Goal: Task Accomplishment & Management: Use online tool/utility

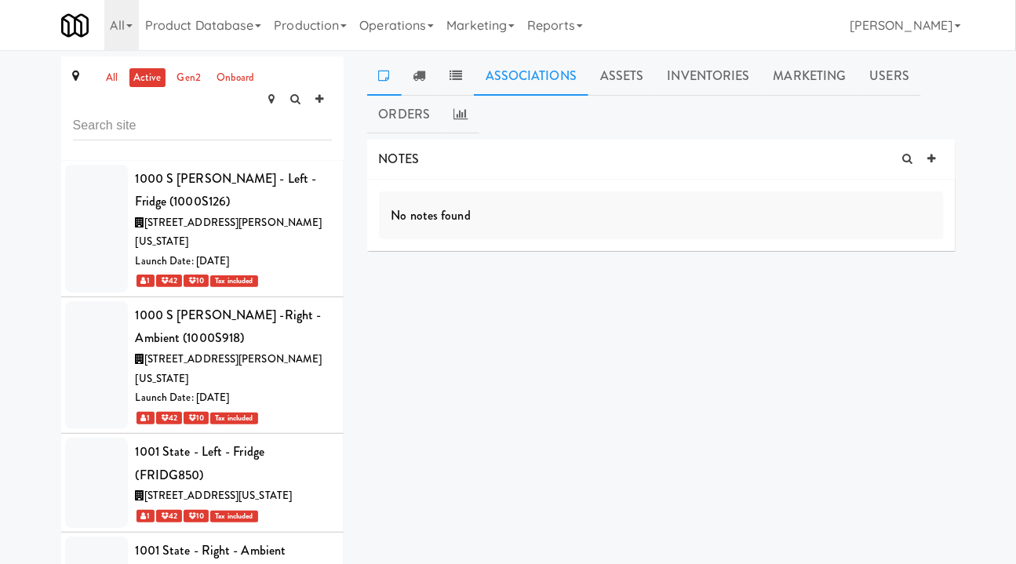
click at [568, 76] on link "Associations" at bounding box center [531, 76] width 115 height 39
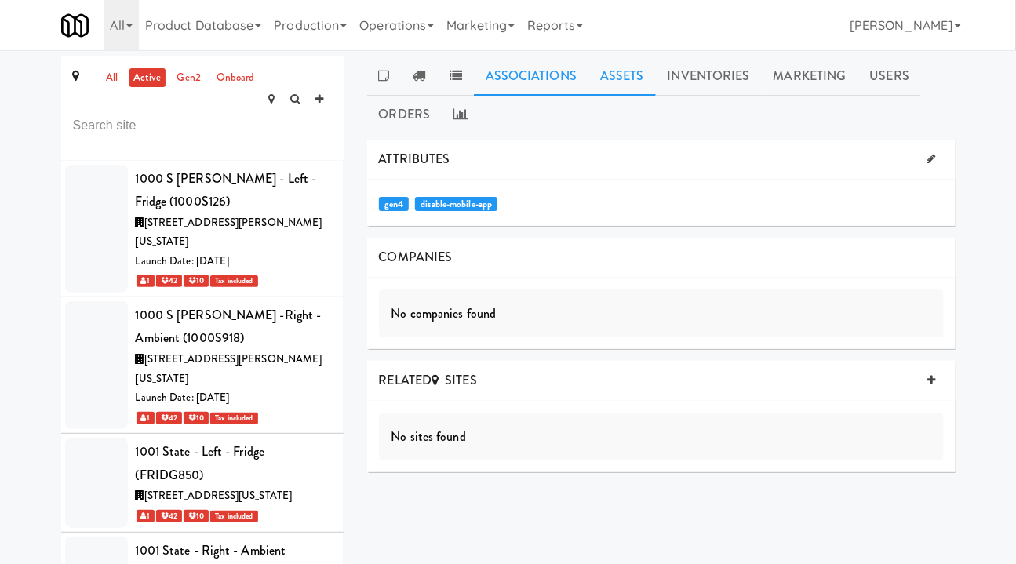
click at [632, 77] on link "Assets" at bounding box center [623, 76] width 68 height 39
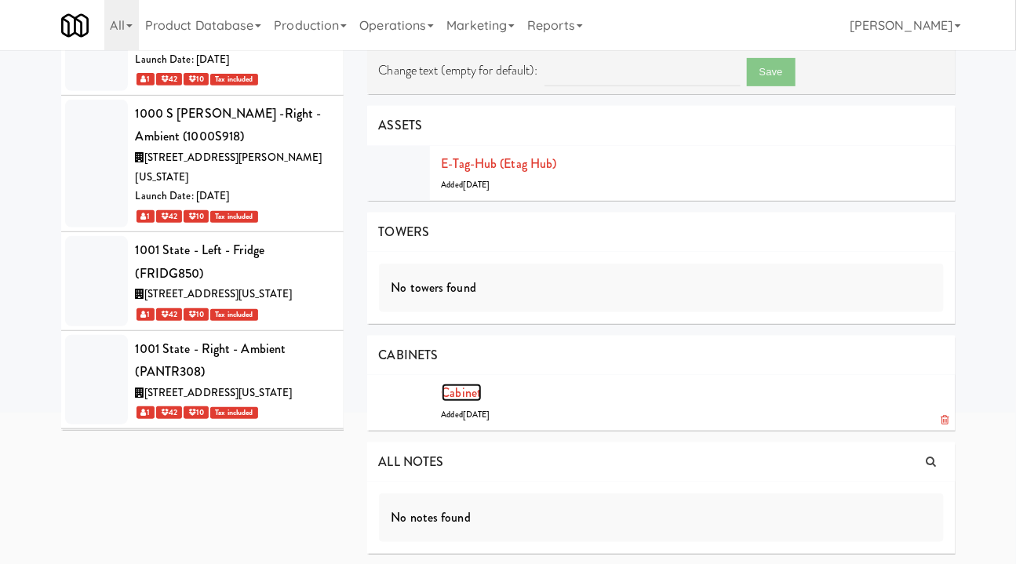
click at [466, 385] on link "Cabinet" at bounding box center [462, 393] width 41 height 18
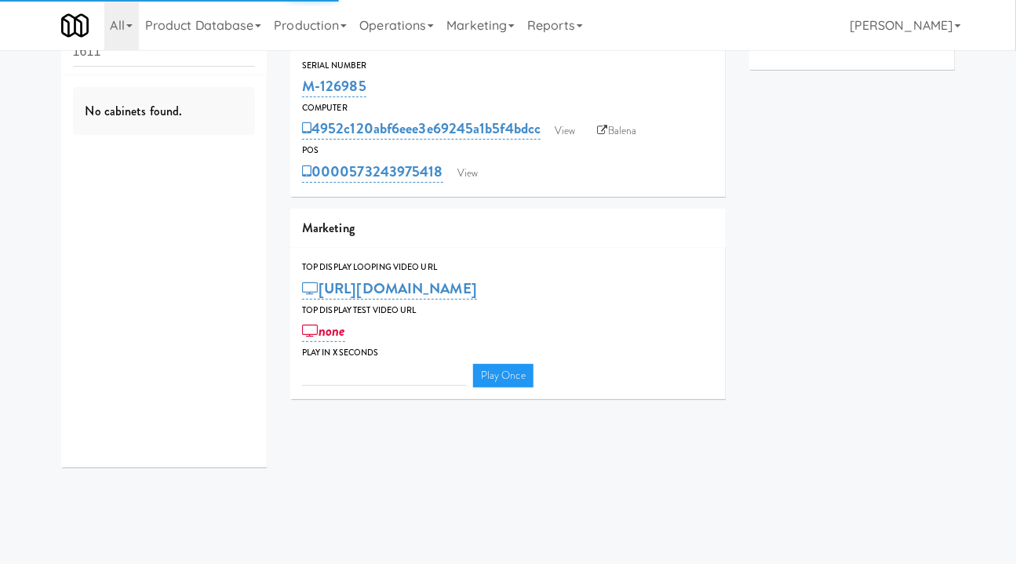
scroll to position [50, 0]
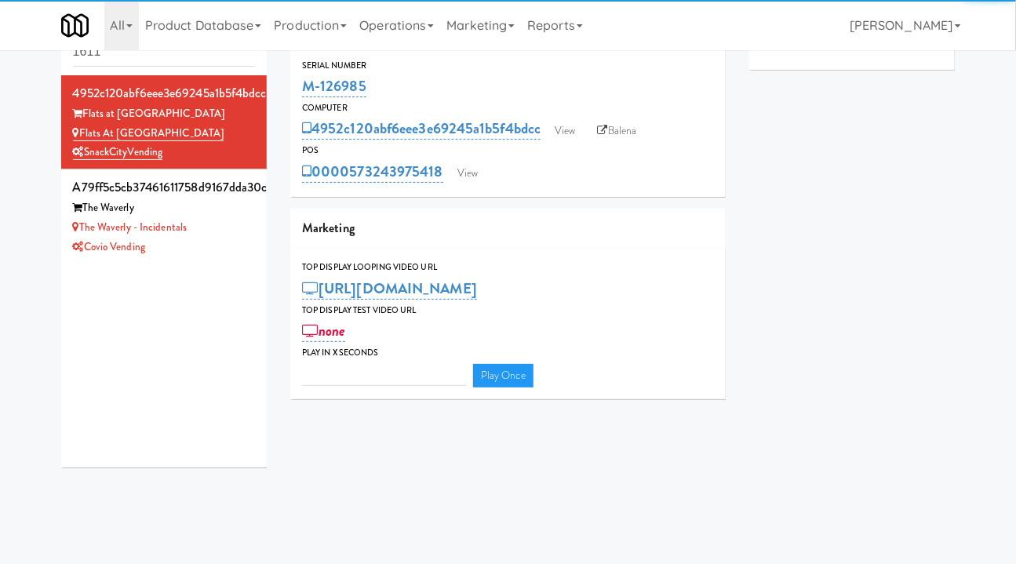
type input "3"
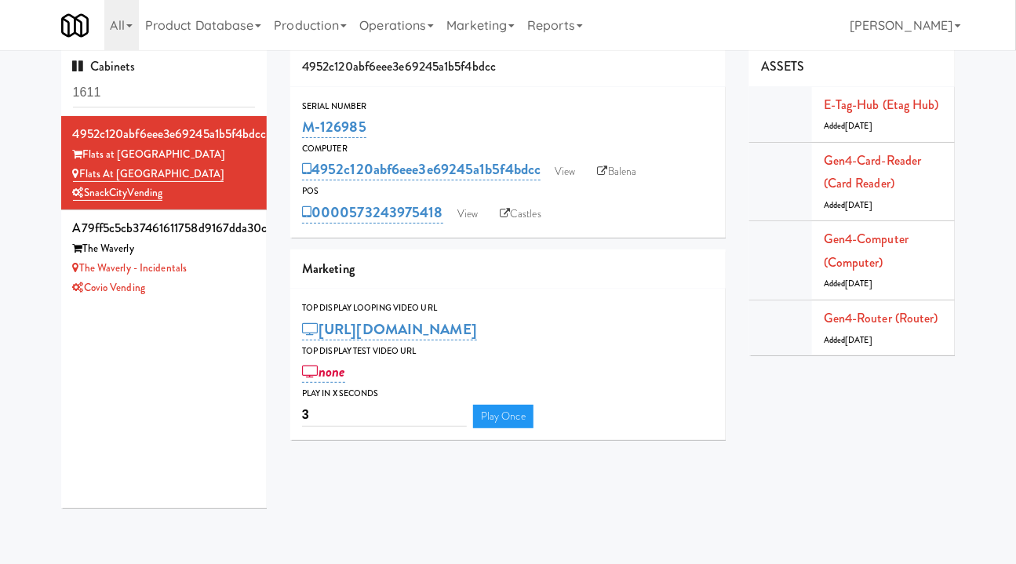
scroll to position [0, 0]
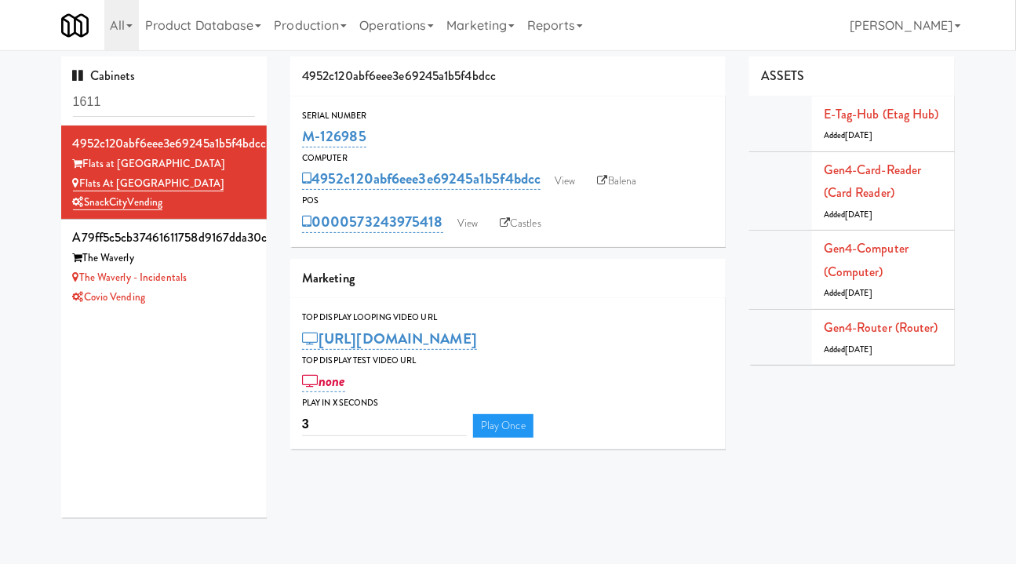
click at [86, 105] on input "1611" at bounding box center [164, 102] width 183 height 29
type input "snackcity"
click at [225, 274] on div "Flats at [GEOGRAPHIC_DATA]" at bounding box center [164, 278] width 183 height 20
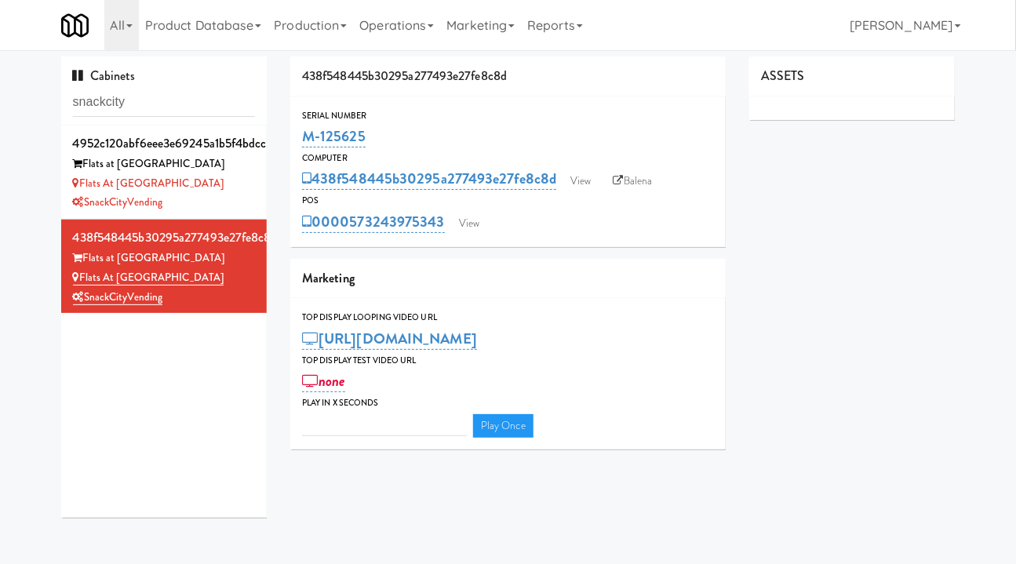
type input "3"
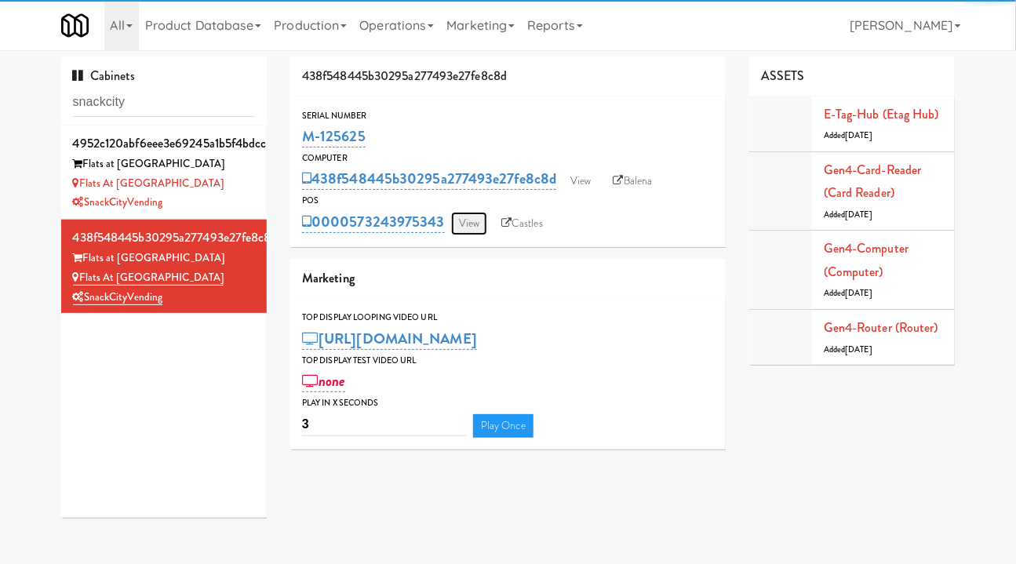
click at [464, 224] on link "View" at bounding box center [469, 224] width 36 height 24
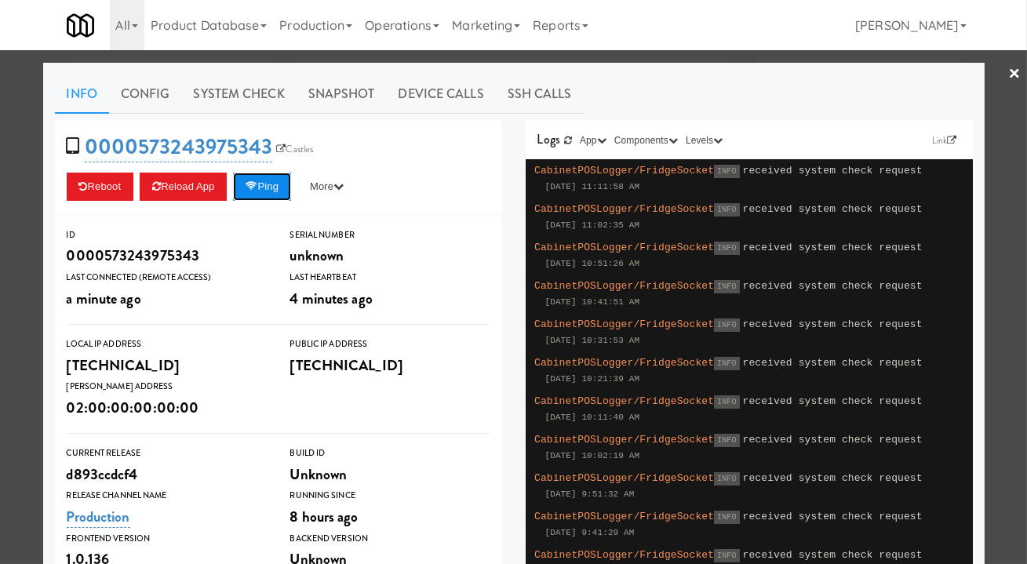
click at [283, 184] on button "Ping" at bounding box center [262, 187] width 58 height 28
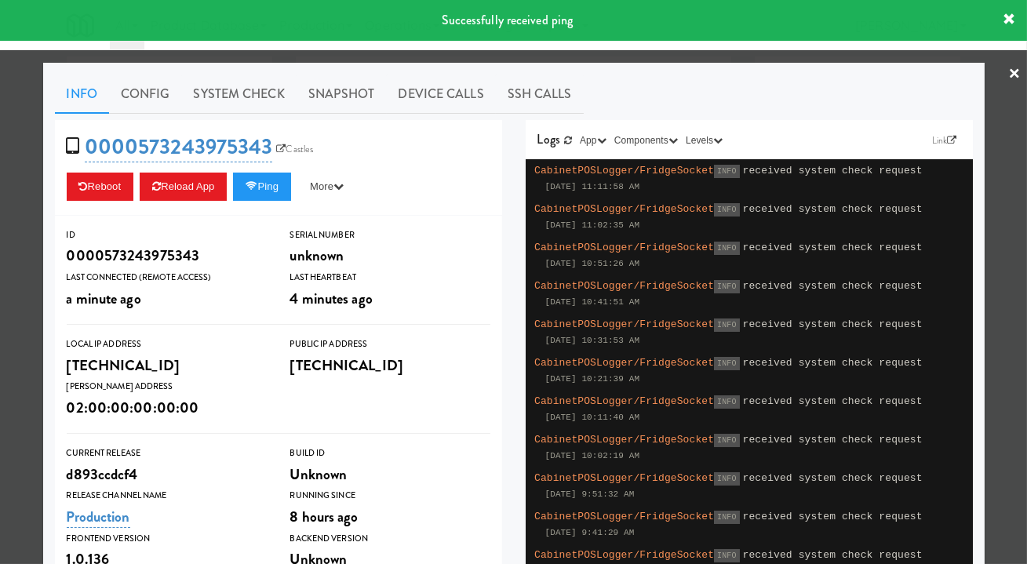
click at [748, 55] on div at bounding box center [513, 282] width 1027 height 564
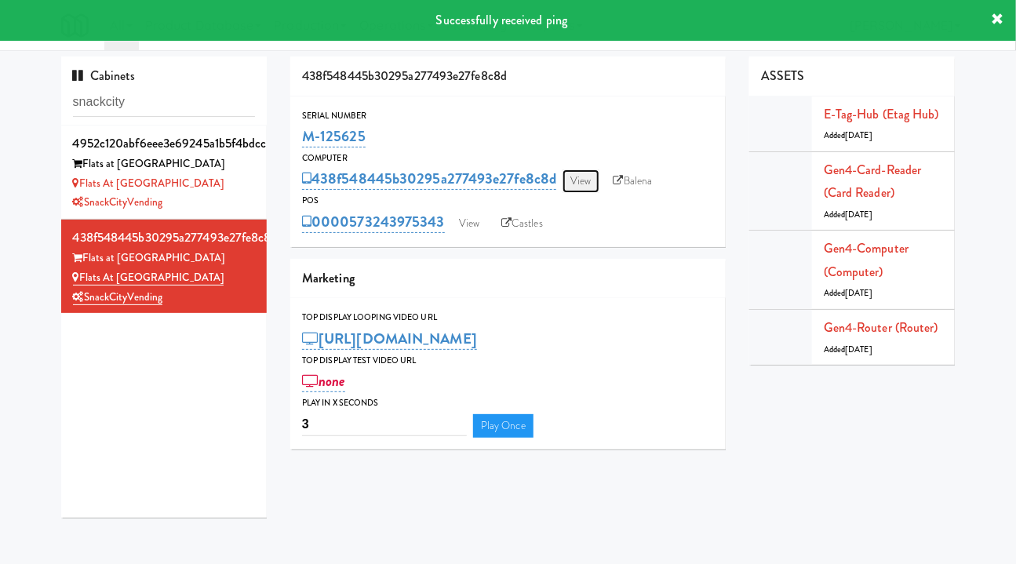
click at [597, 177] on link "View" at bounding box center [581, 182] width 36 height 24
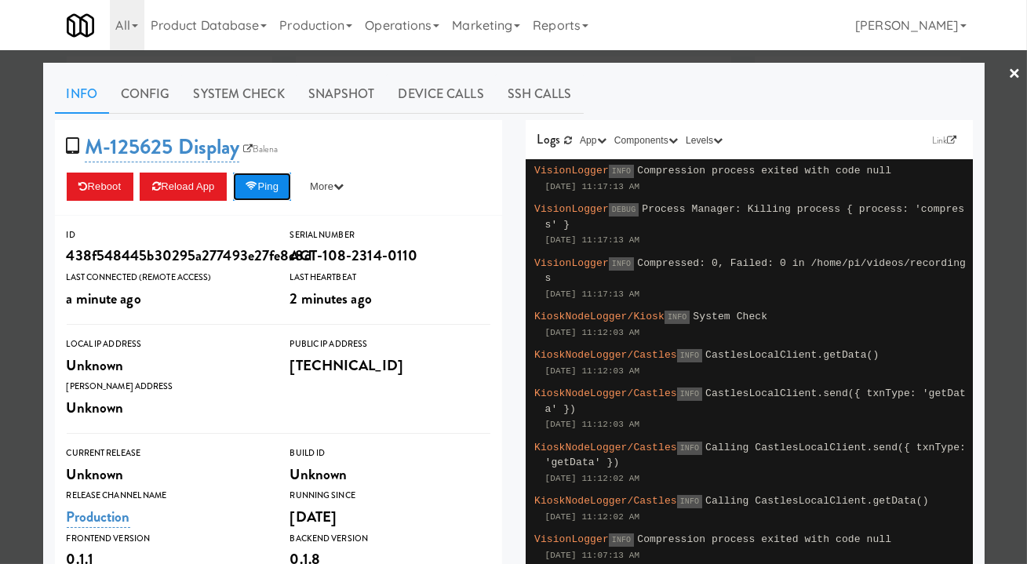
click at [245, 183] on button "Ping" at bounding box center [262, 187] width 58 height 28
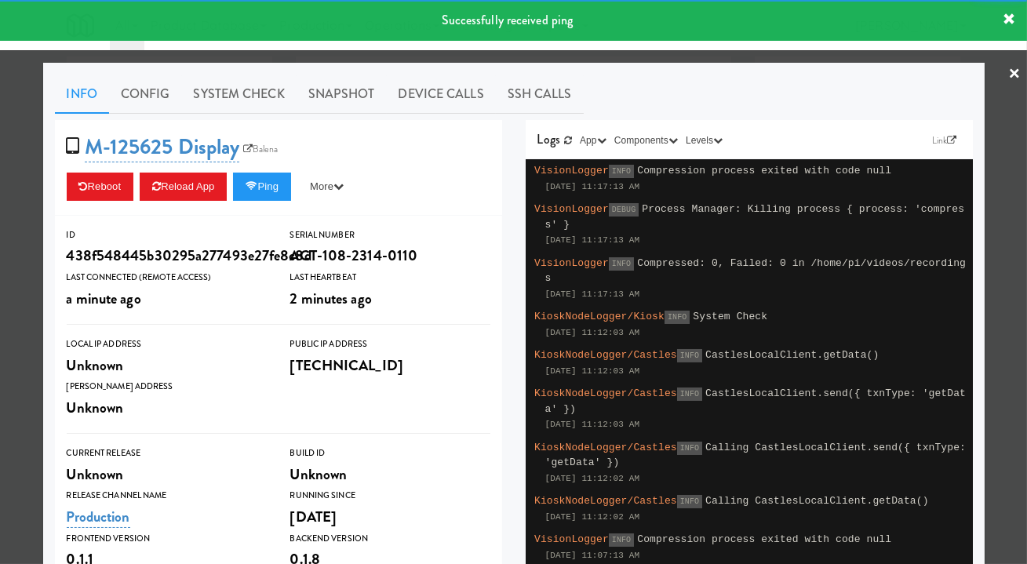
click at [695, 57] on div at bounding box center [513, 282] width 1027 height 564
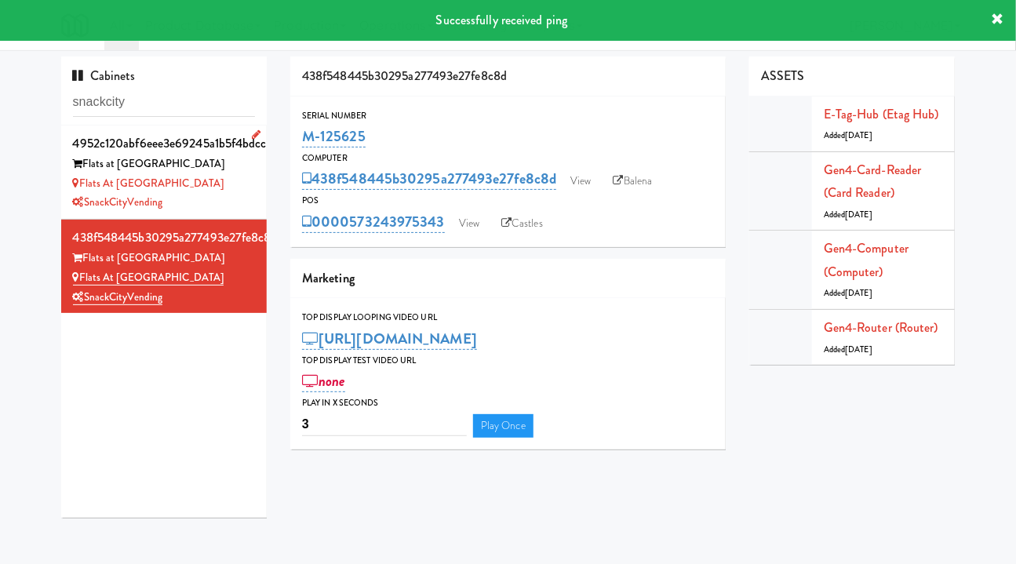
click at [227, 183] on div "Flats at [GEOGRAPHIC_DATA]" at bounding box center [164, 184] width 183 height 20
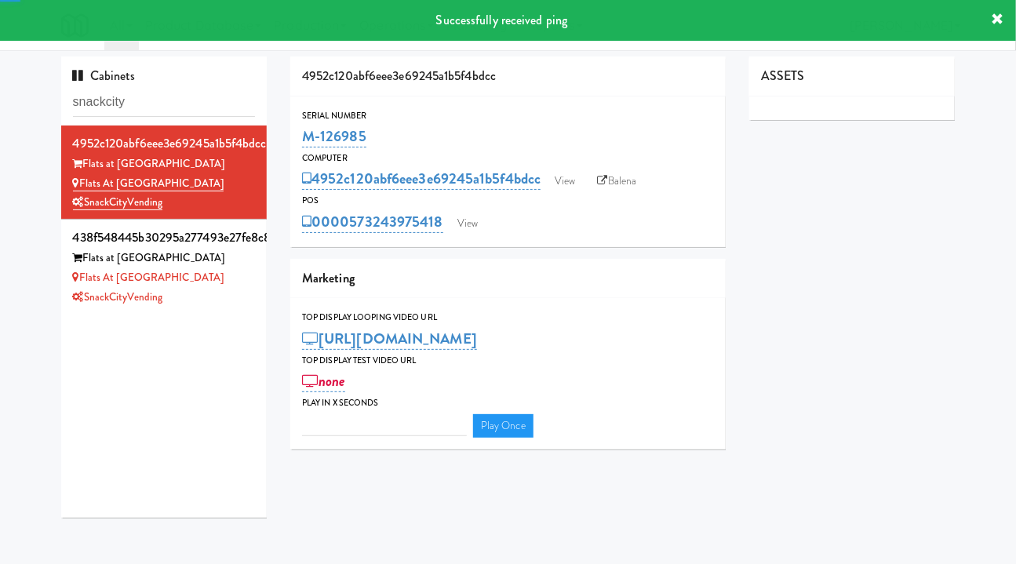
type input "3"
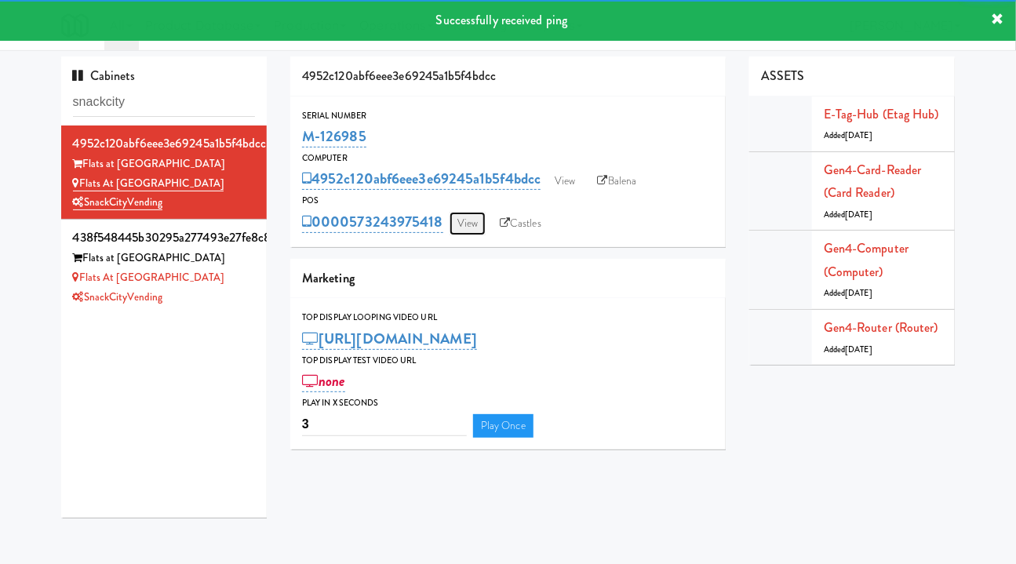
click at [458, 228] on link "View" at bounding box center [468, 224] width 36 height 24
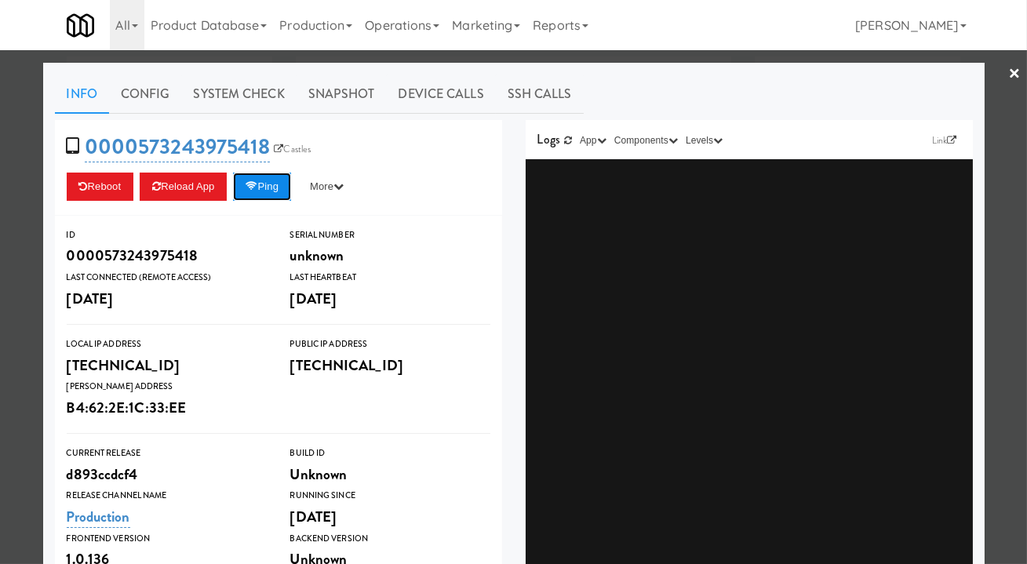
click at [279, 197] on button "Ping" at bounding box center [262, 187] width 58 height 28
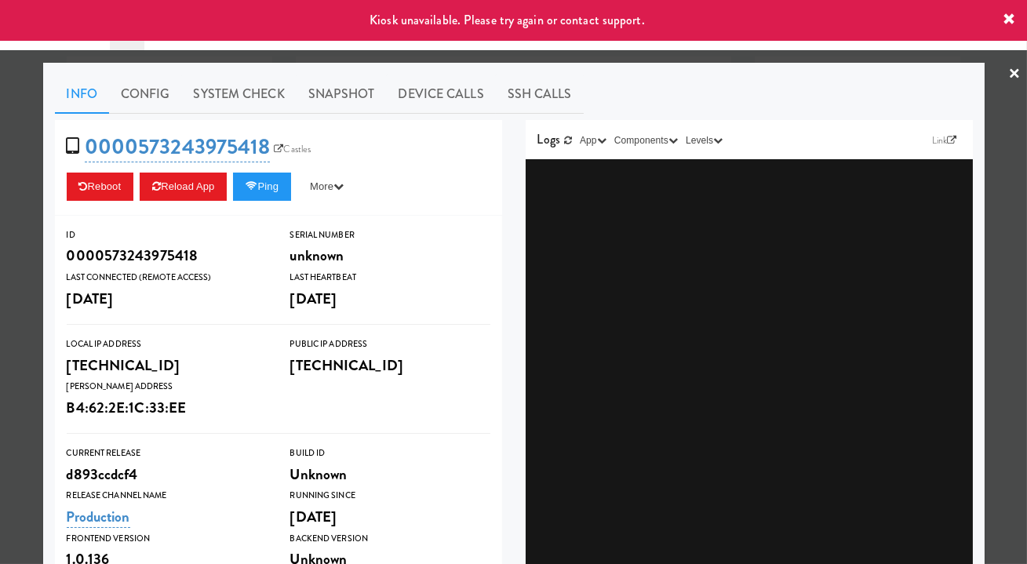
click at [748, 59] on div at bounding box center [513, 282] width 1027 height 564
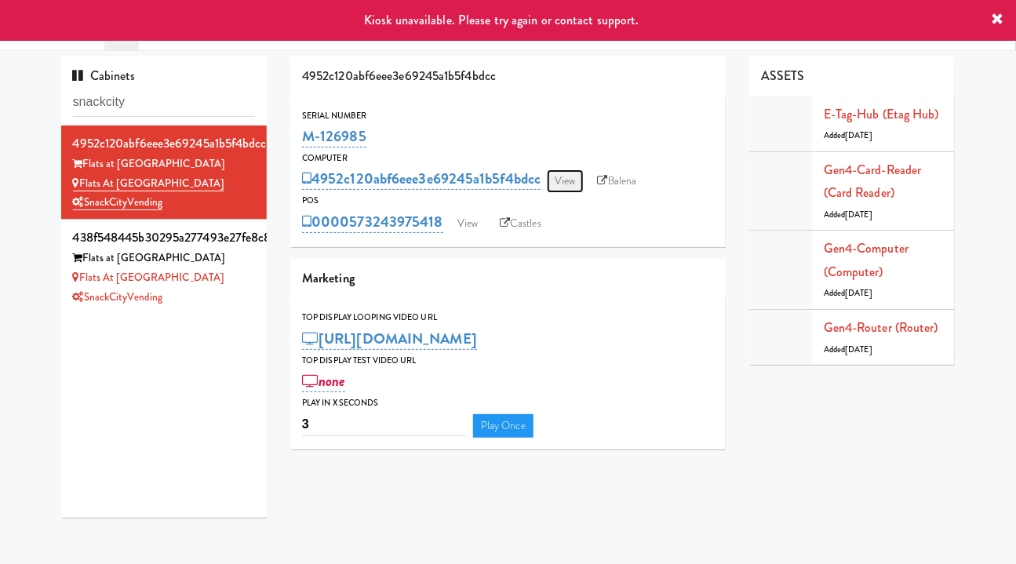
click at [567, 174] on link "View" at bounding box center [565, 182] width 36 height 24
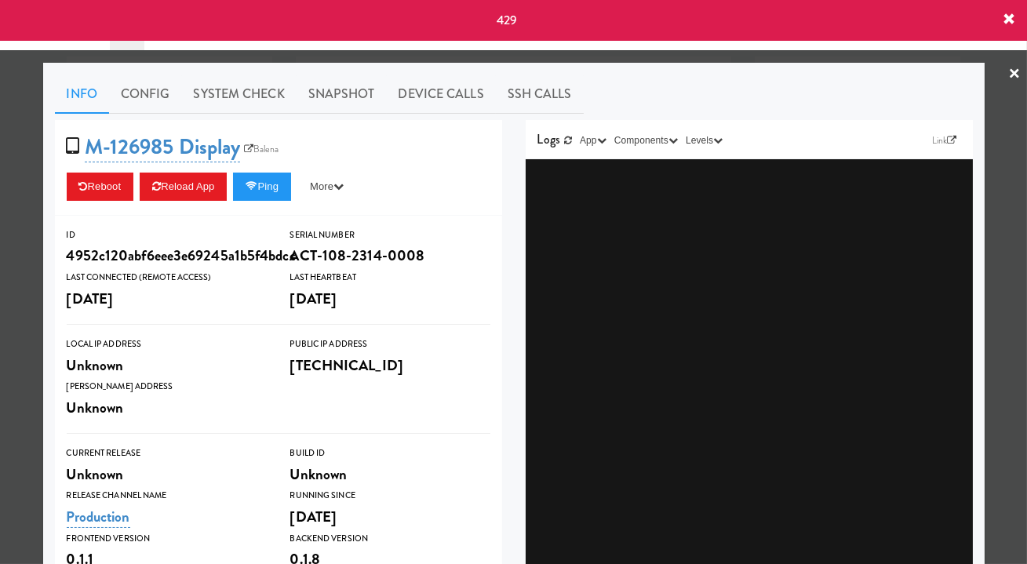
click at [748, 305] on div at bounding box center [513, 282] width 1027 height 564
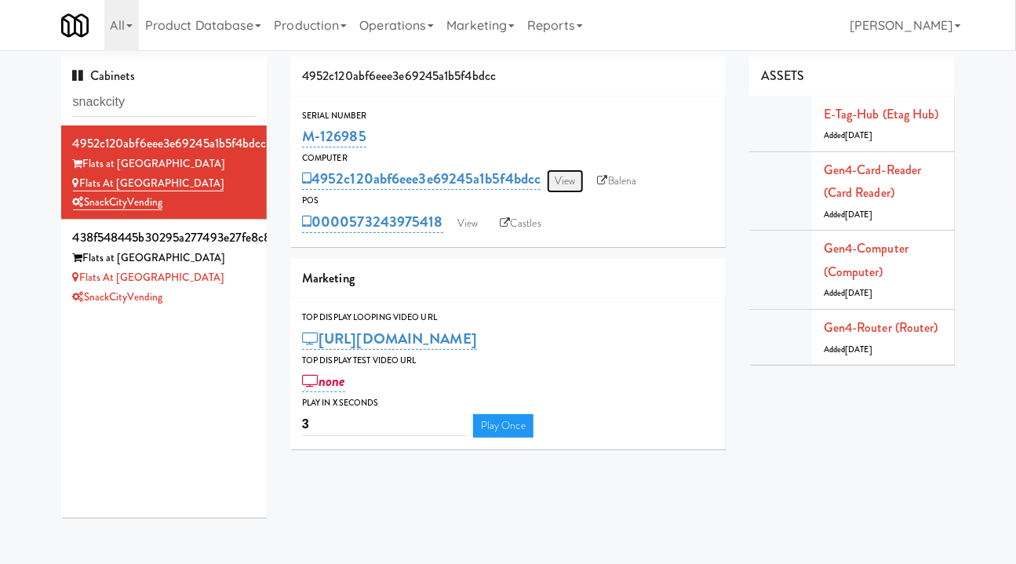
click at [579, 174] on link "View" at bounding box center [565, 182] width 36 height 24
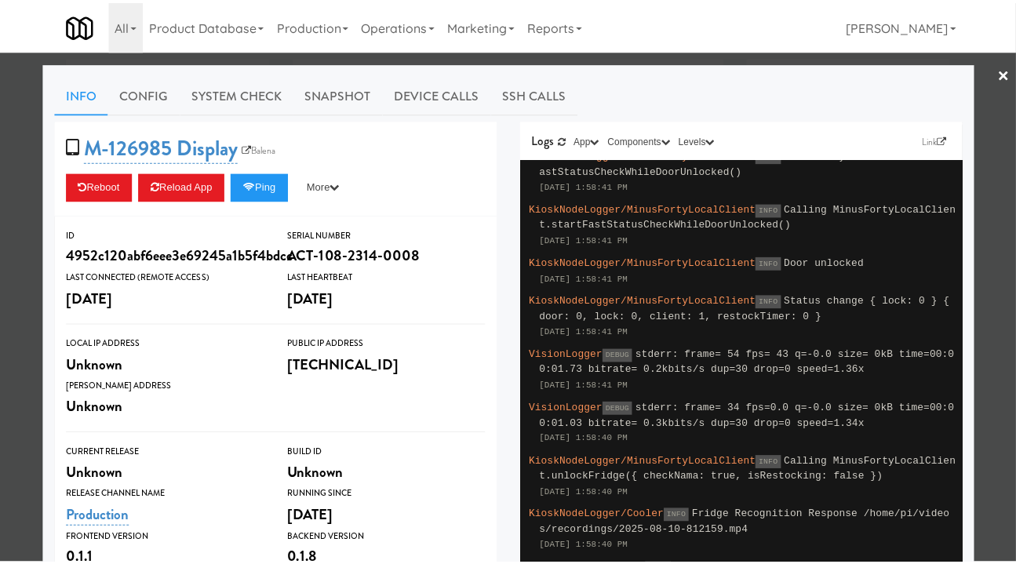
scroll to position [569, 0]
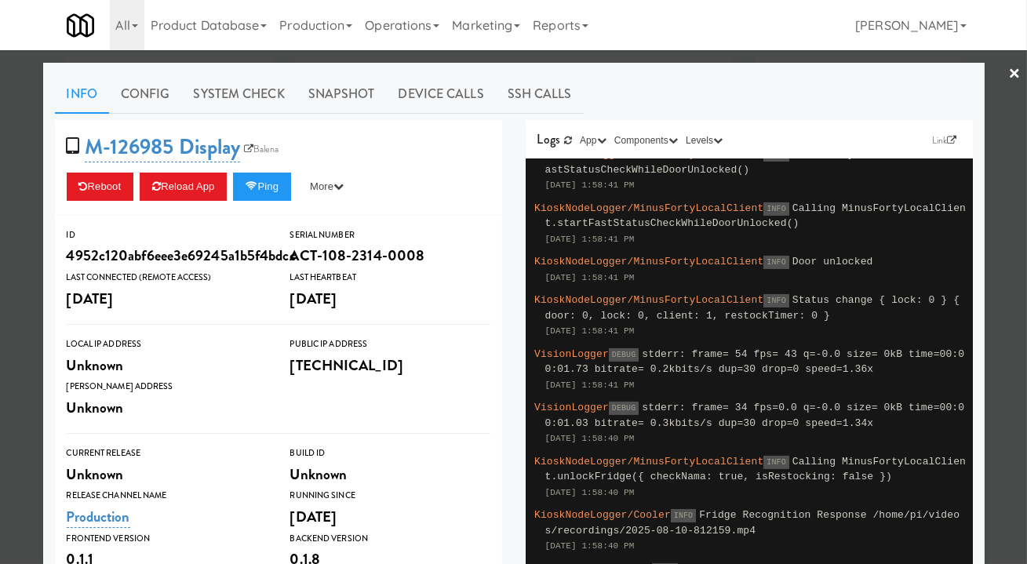
click at [748, 331] on div at bounding box center [513, 282] width 1027 height 564
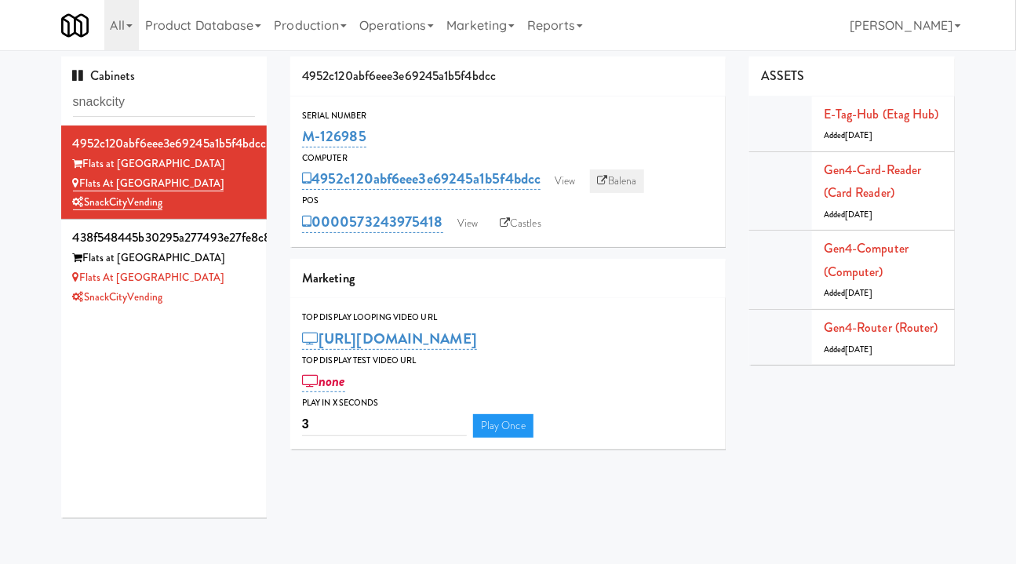
click at [626, 181] on link "Balena" at bounding box center [617, 182] width 55 height 24
drag, startPoint x: 357, startPoint y: 140, endPoint x: 297, endPoint y: 138, distance: 60.5
click at [296, 138] on div "Serial Number M-126985" at bounding box center [508, 129] width 436 height 42
copy link "M-126985"
click at [624, 174] on link "Balena" at bounding box center [617, 182] width 55 height 24
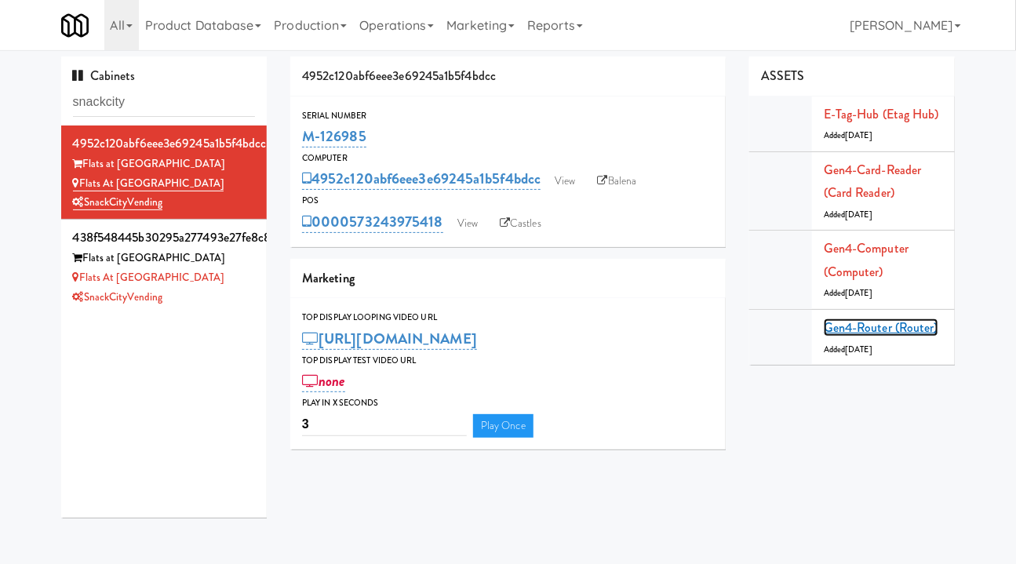
drag, startPoint x: 890, startPoint y: 325, endPoint x: 881, endPoint y: 332, distance: 11.2
click at [748, 325] on link "Gen4-router (Router)" at bounding box center [881, 328] width 115 height 18
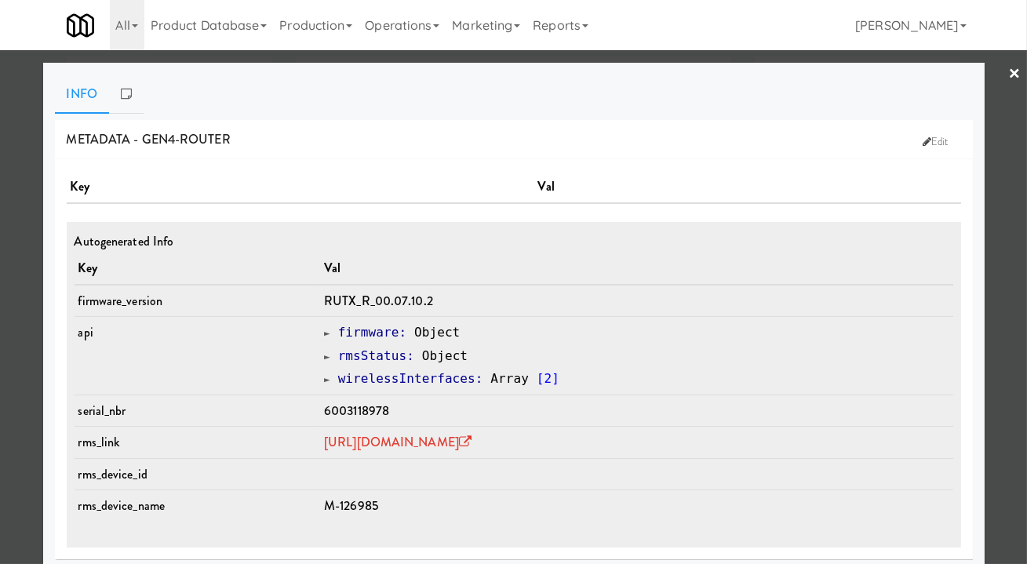
click at [324, 410] on span "6003118978" at bounding box center [356, 411] width 65 height 18
click at [324, 408] on span "6003118978" at bounding box center [356, 411] width 65 height 18
copy span "6003118978"
click at [748, 491] on div at bounding box center [513, 282] width 1027 height 564
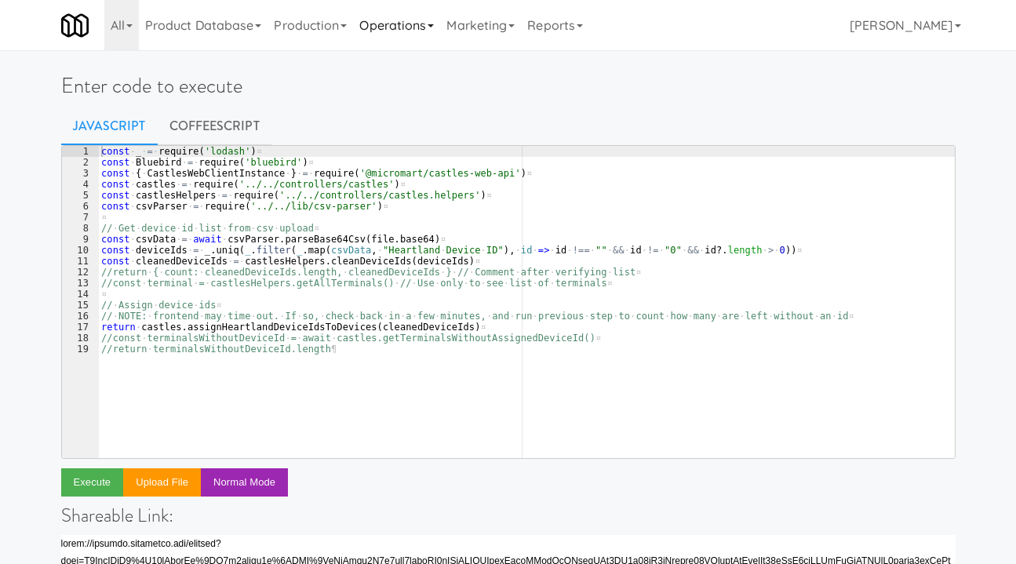
scroll to position [50, 0]
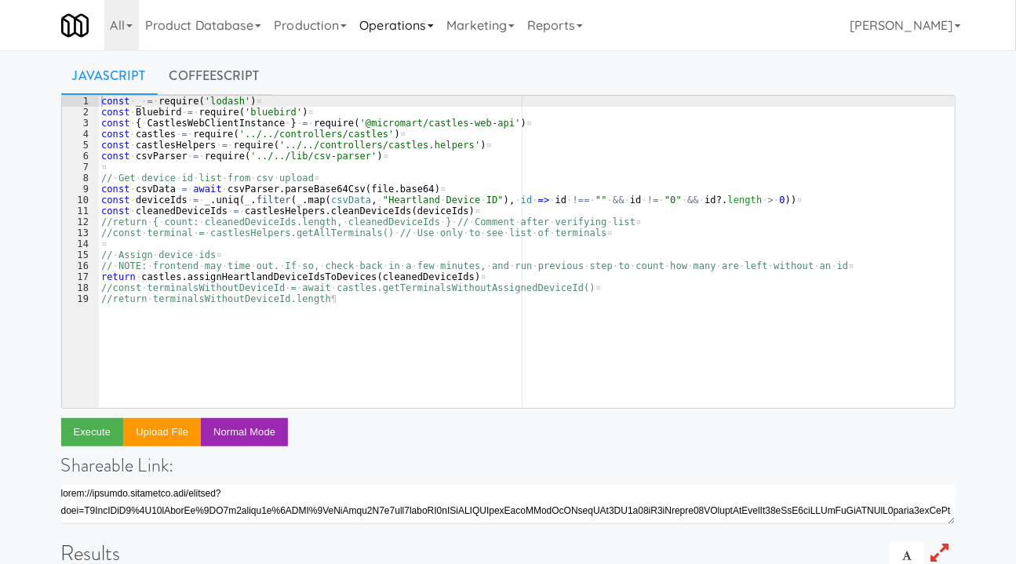
click at [386, 32] on link "Operations" at bounding box center [396, 25] width 87 height 50
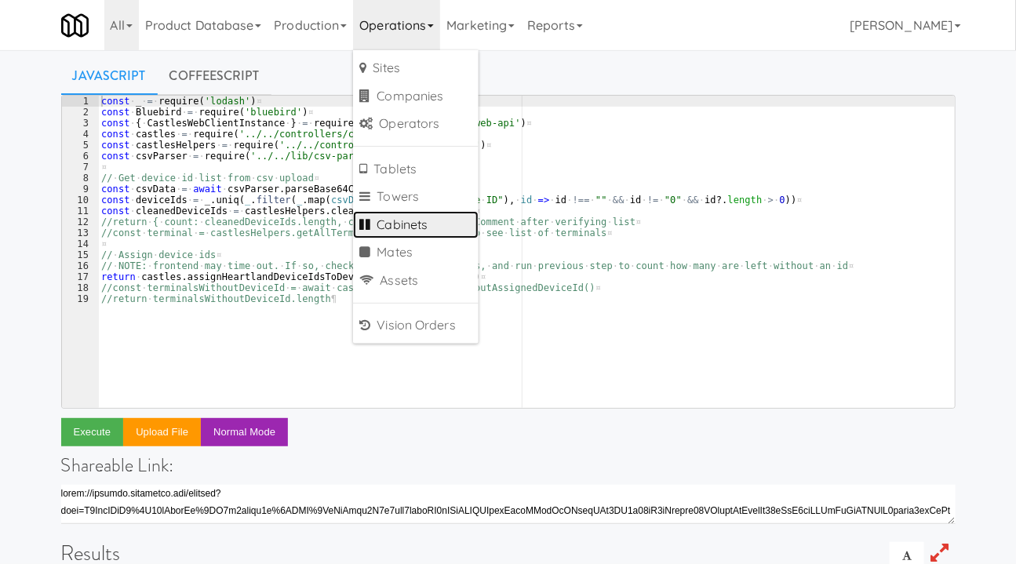
click at [406, 213] on link "Cabinets" at bounding box center [416, 225] width 126 height 28
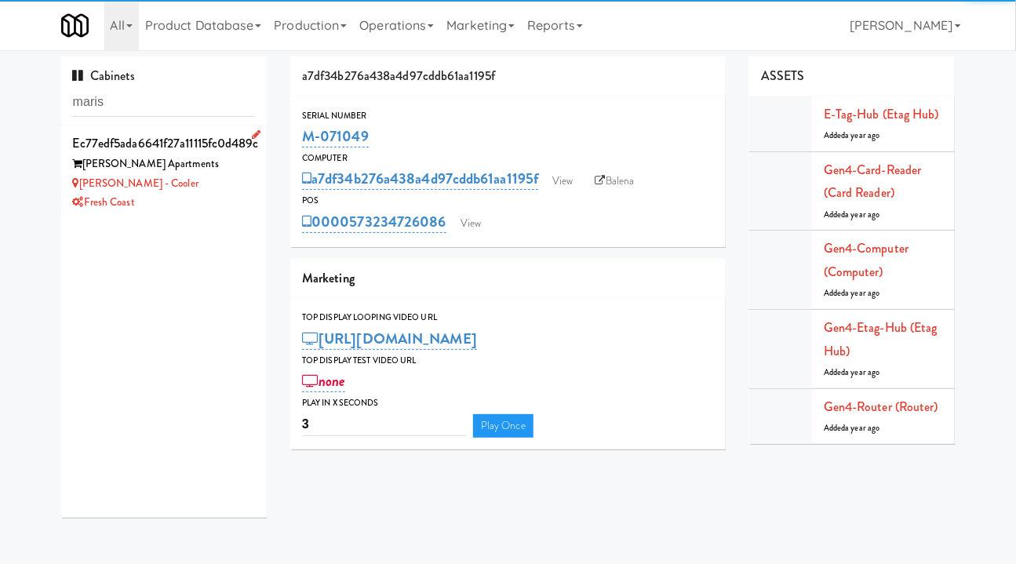
type input "maris"
click at [212, 205] on div "Fresh Coast" at bounding box center [164, 203] width 183 height 20
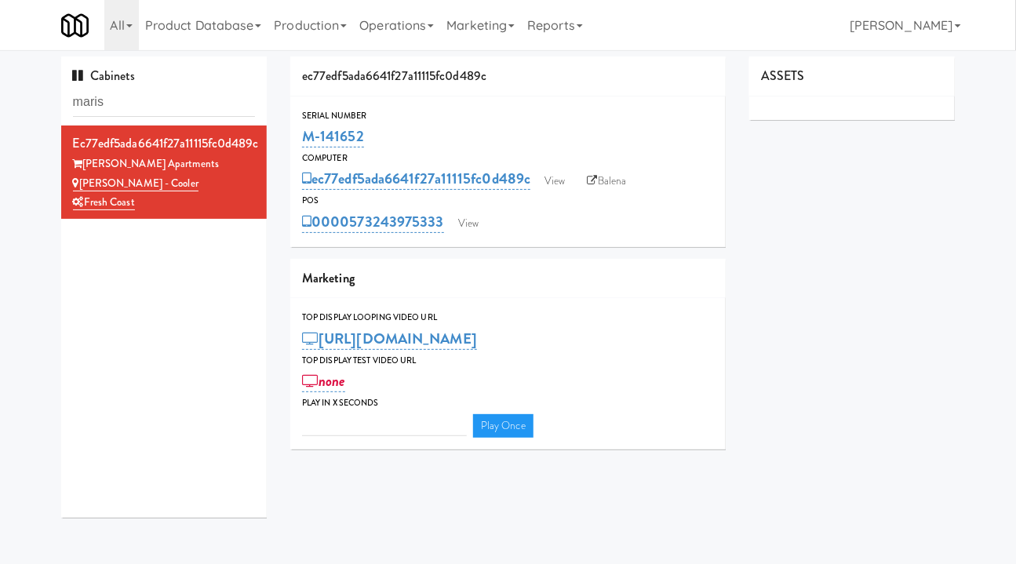
type input "3"
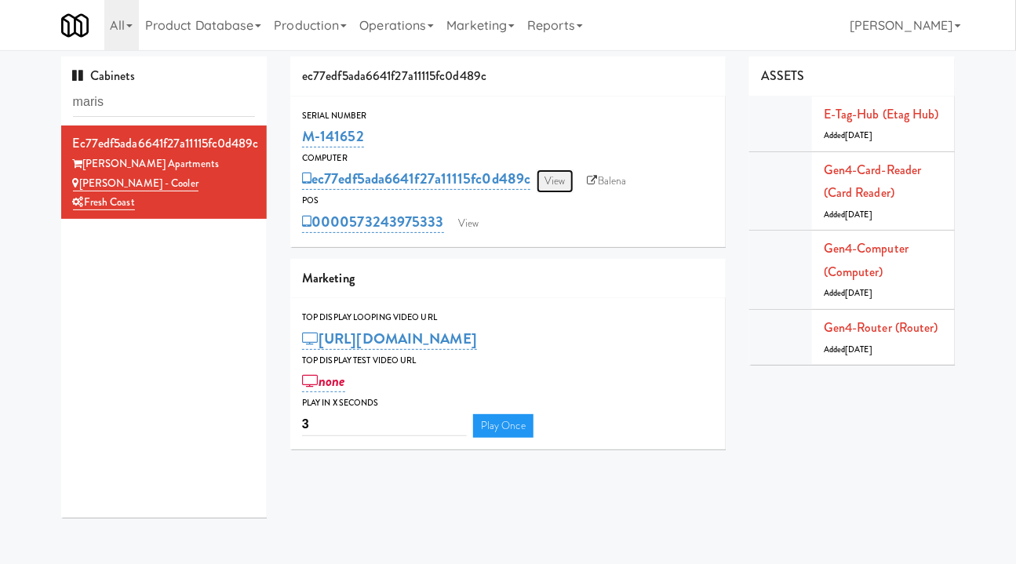
click at [560, 183] on link "View" at bounding box center [555, 182] width 36 height 24
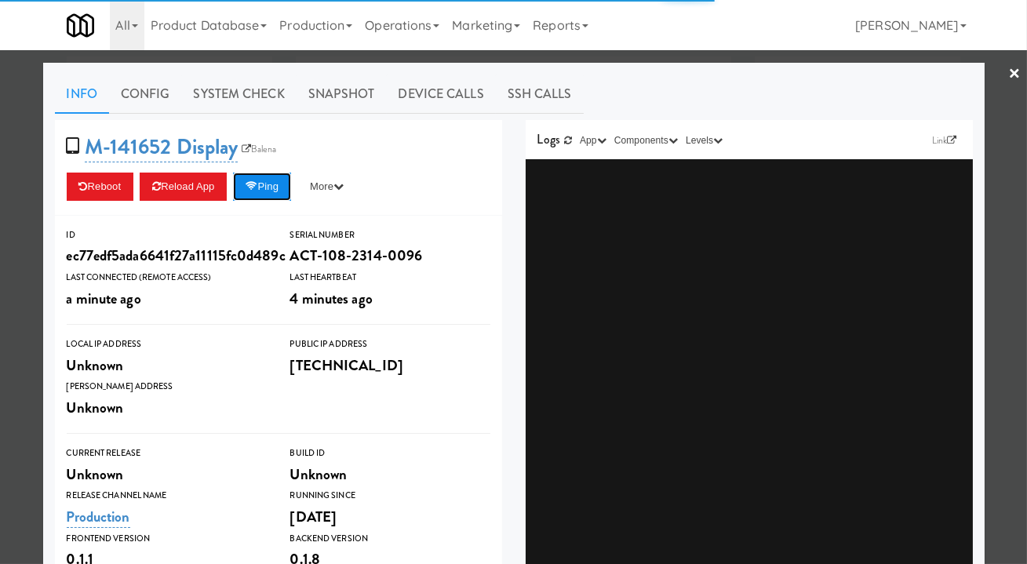
click at [268, 184] on button "Ping" at bounding box center [262, 187] width 58 height 28
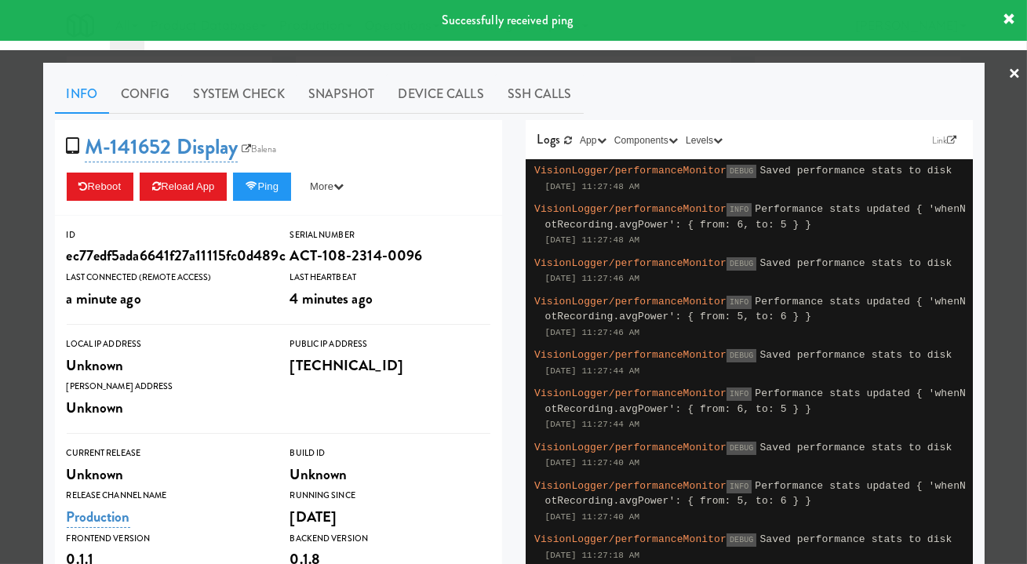
click at [624, 58] on div at bounding box center [513, 282] width 1027 height 564
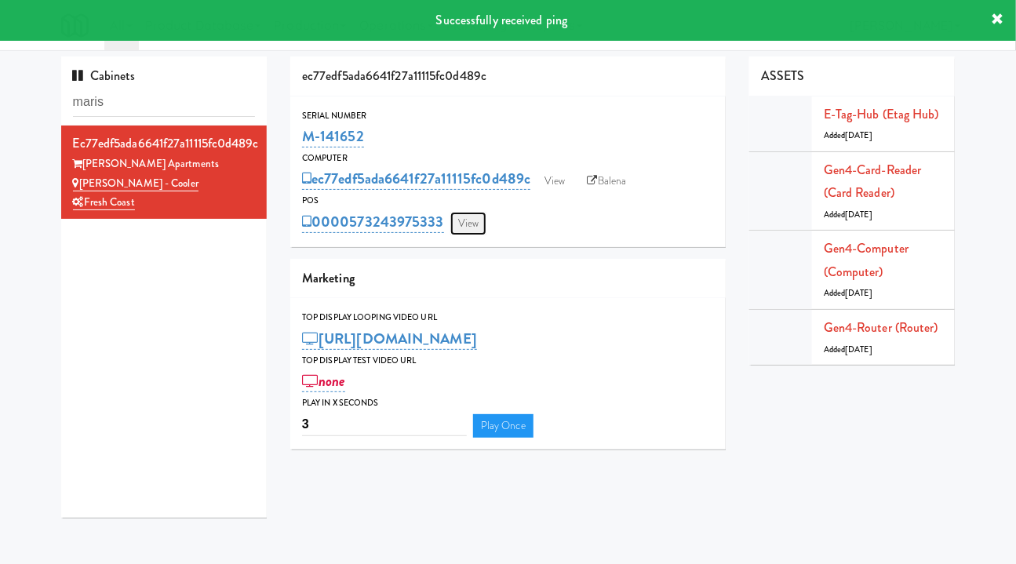
click at [474, 221] on link "View" at bounding box center [469, 224] width 36 height 24
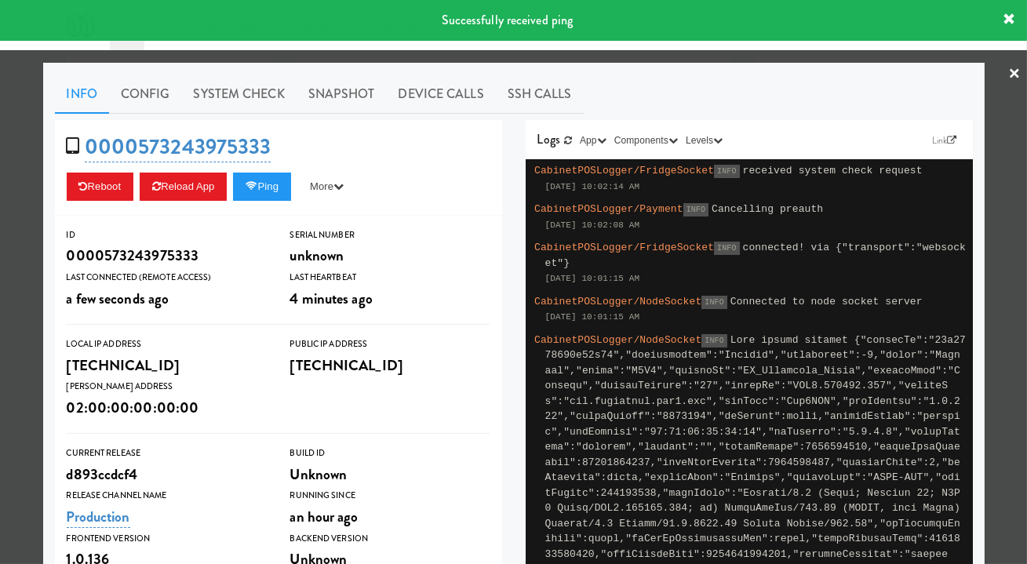
click at [581, 58] on div at bounding box center [513, 282] width 1027 height 564
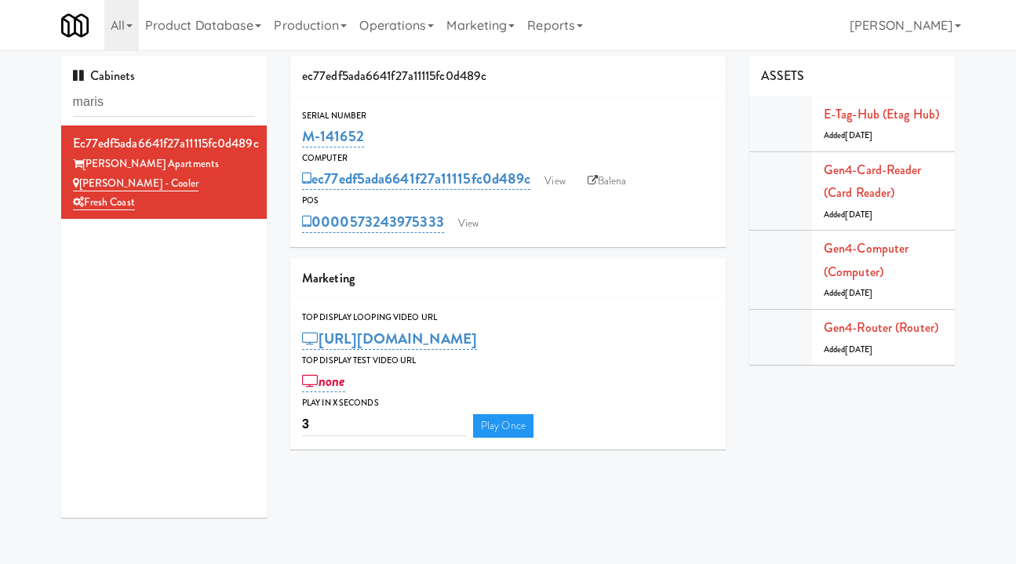
click at [151, 95] on input "maris" at bounding box center [164, 102] width 183 height 29
click at [151, 94] on input "maris" at bounding box center [164, 102] width 183 height 29
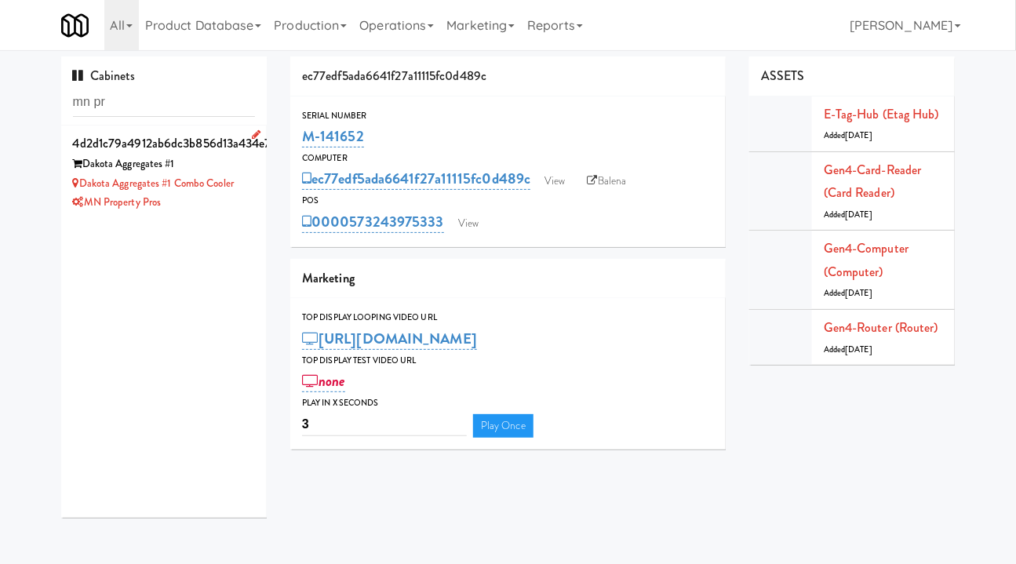
type input "mn pr"
click at [217, 199] on div "MN Property Pros" at bounding box center [164, 203] width 183 height 20
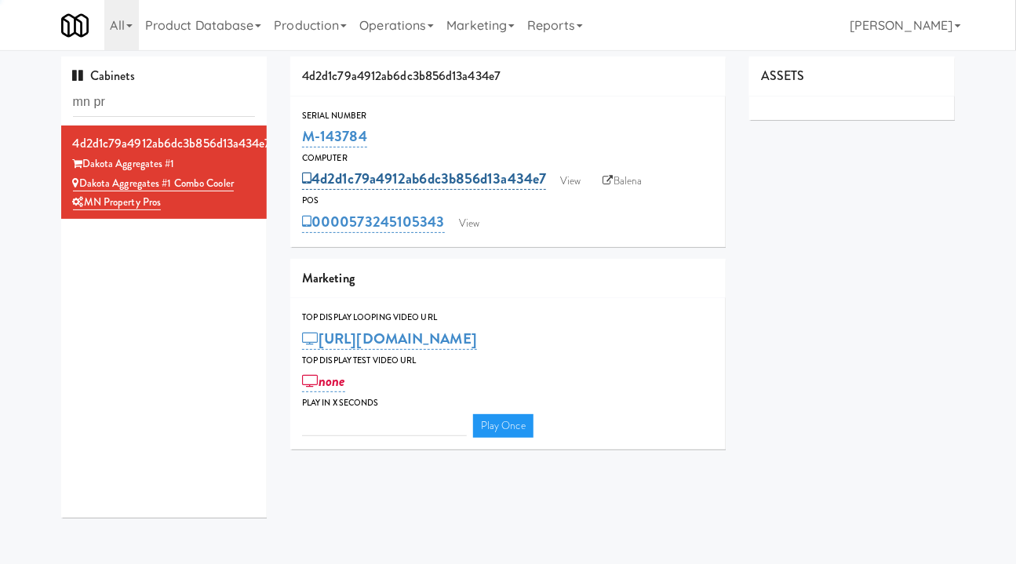
type input "3"
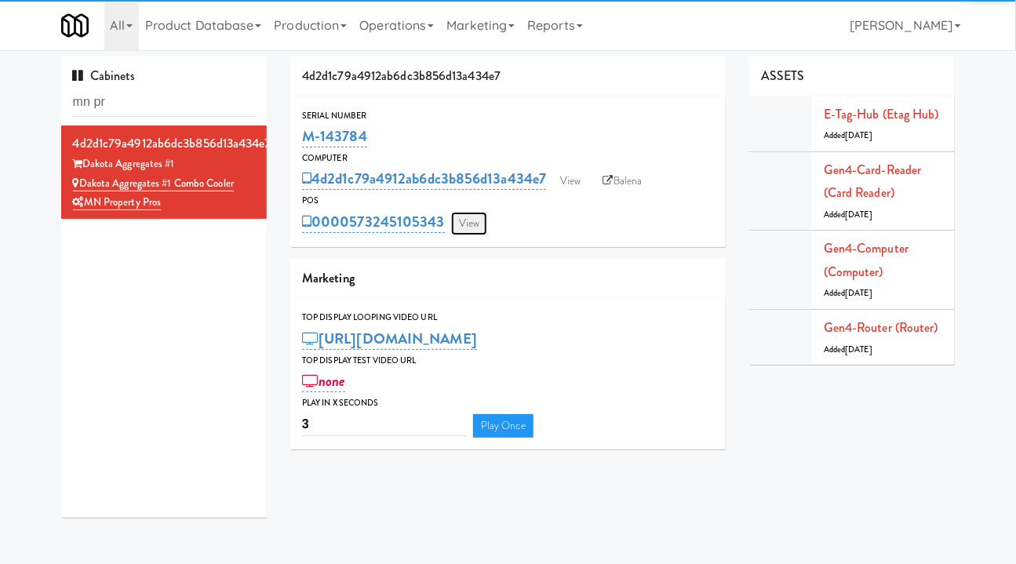
click at [461, 232] on link "View" at bounding box center [469, 224] width 36 height 24
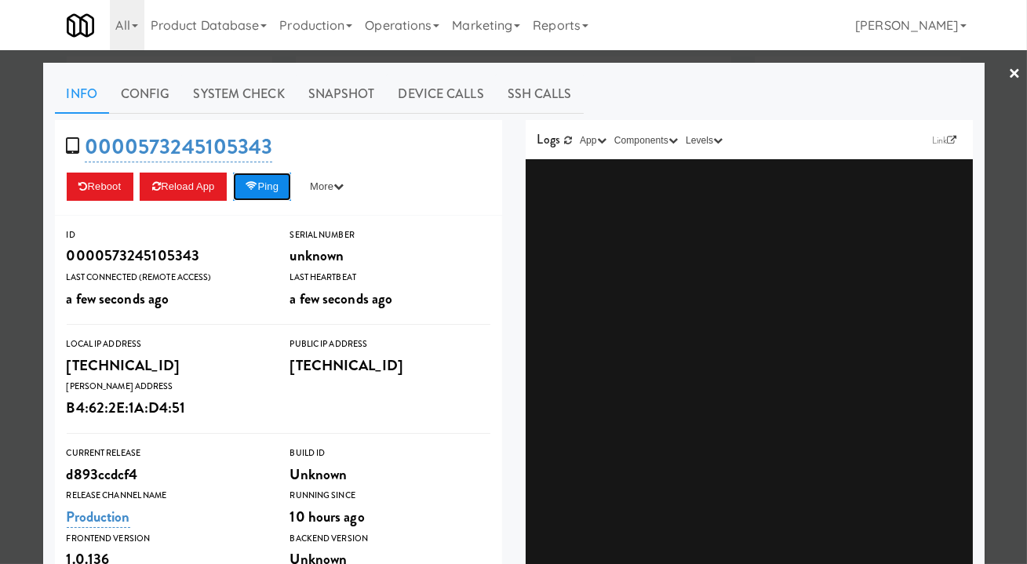
click at [249, 185] on icon at bounding box center [252, 186] width 12 height 10
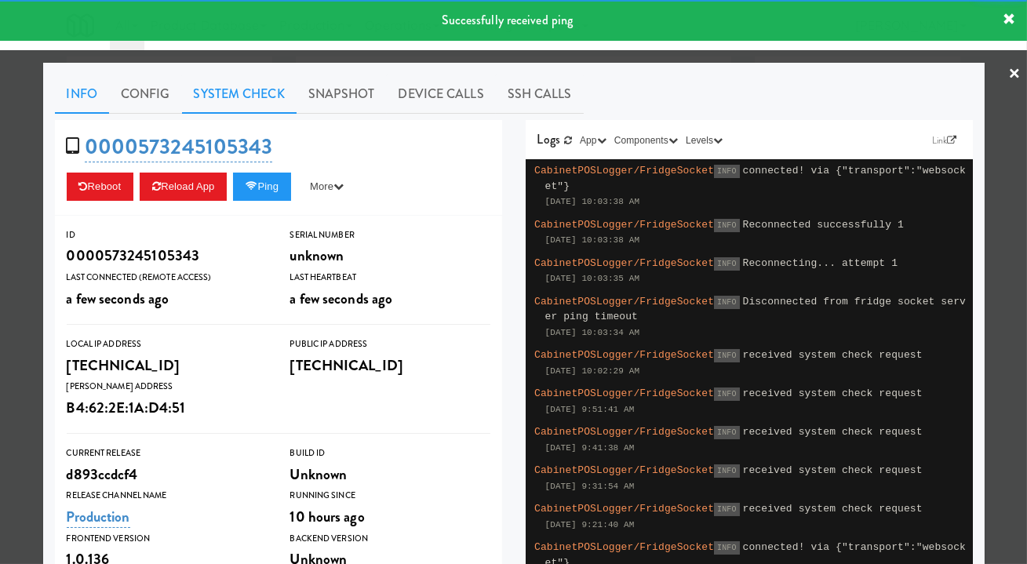
click at [216, 93] on link "System Check" at bounding box center [239, 94] width 115 height 39
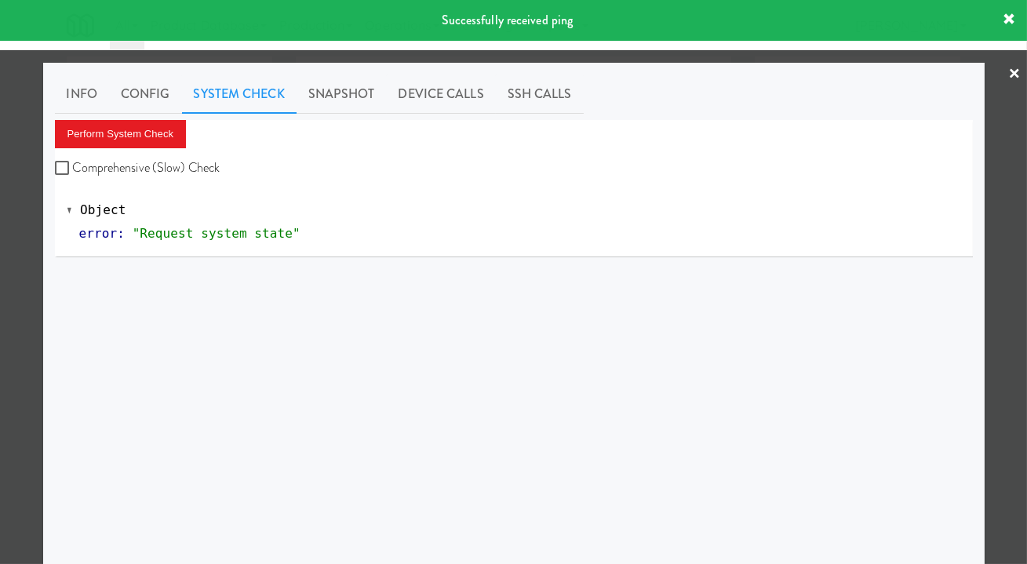
click at [172, 158] on label "Comprehensive (Slow) Check" at bounding box center [138, 168] width 166 height 24
click at [73, 162] on input "Comprehensive (Slow) Check" at bounding box center [64, 168] width 18 height 13
checkbox input "true"
click at [165, 140] on button "Perform System Check" at bounding box center [121, 134] width 132 height 28
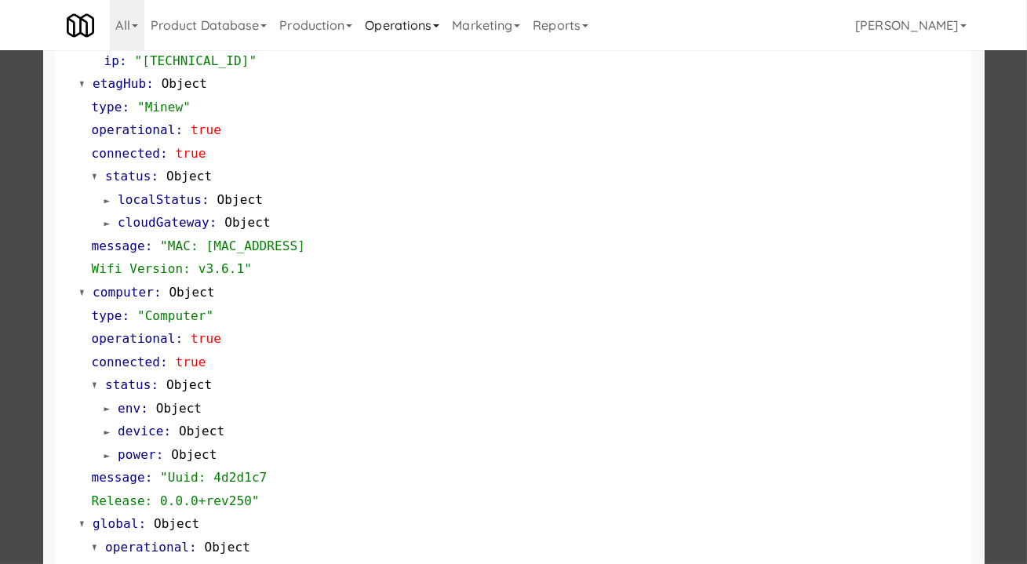
scroll to position [1356, 0]
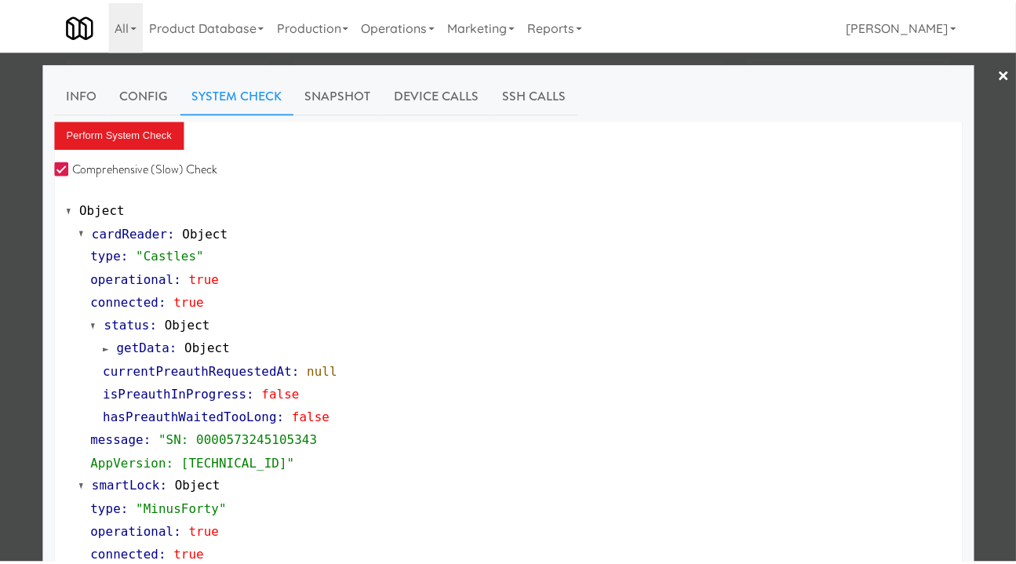
scroll to position [1356, 0]
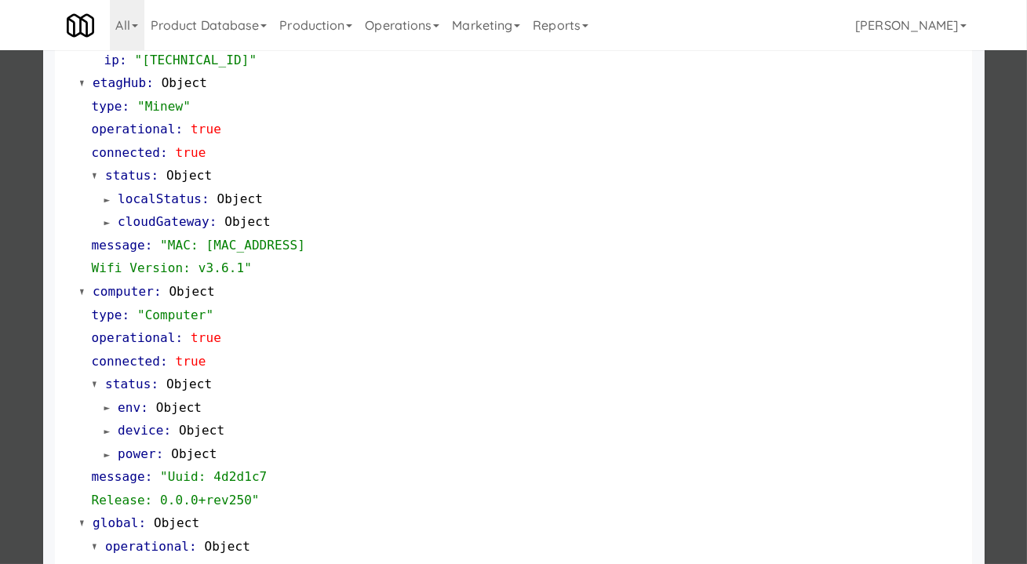
click at [20, 290] on div at bounding box center [513, 282] width 1027 height 564
